Goal: Task Accomplishment & Management: Manage account settings

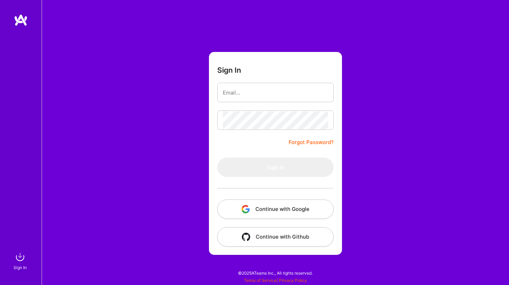
click at [237, 89] on input "email" at bounding box center [275, 93] width 105 height 18
type input "[EMAIL_ADDRESS][DOMAIN_NAME]"
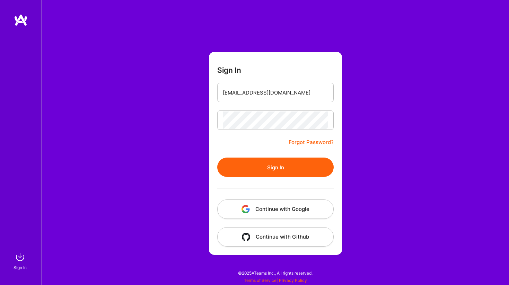
click at [268, 174] on button "Sign In" at bounding box center [275, 167] width 117 height 19
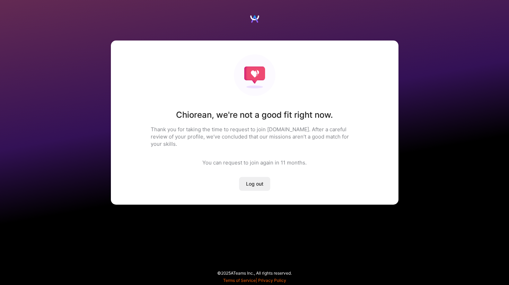
click at [262, 181] on span "Log out" at bounding box center [254, 184] width 17 height 7
click at [252, 181] on span "Log out" at bounding box center [254, 184] width 17 height 7
click at [253, 181] on span "Log out" at bounding box center [254, 184] width 17 height 7
click at [252, 181] on span "Log out" at bounding box center [254, 184] width 17 height 7
